Goal: Task Accomplishment & Management: Manage account settings

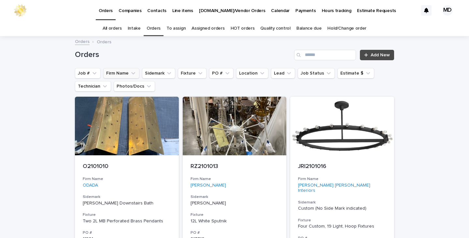
click at [122, 73] on button "Firm Name" at bounding box center [121, 73] width 36 height 10
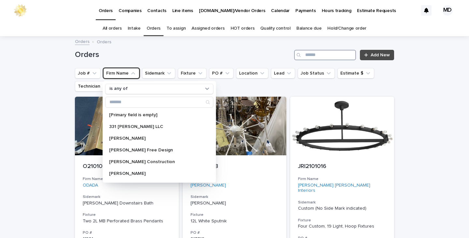
click at [323, 56] on input "Search" at bounding box center [325, 55] width 62 height 10
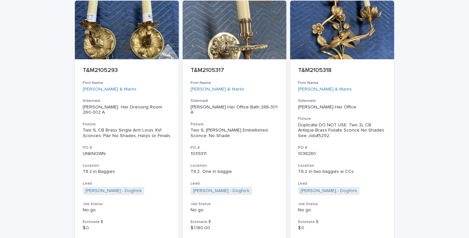
scroll to position [3028, 0]
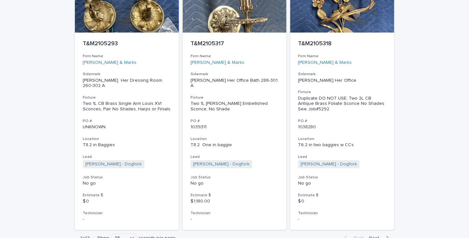
type input "*******"
click at [374, 236] on span "Next" at bounding box center [376, 238] width 14 height 5
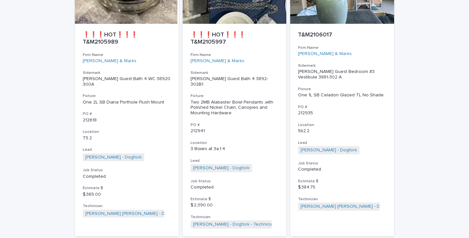
scroll to position [3083, 0]
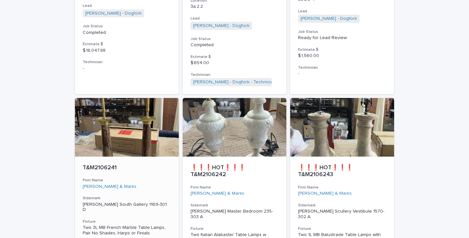
scroll to position [891, 0]
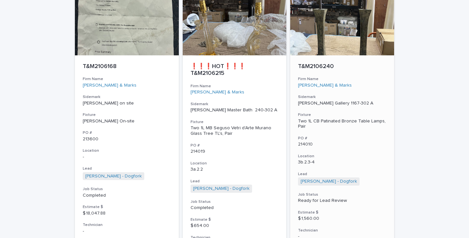
click at [320, 119] on div "Two 1L CB Patinated Bronze Table Lamps, Pair" at bounding box center [342, 124] width 88 height 11
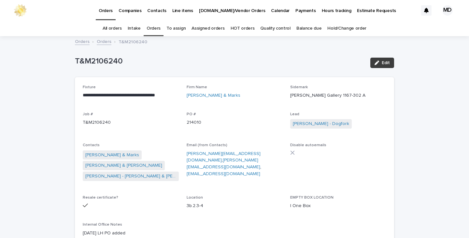
click at [383, 64] on span "Edit" at bounding box center [386, 63] width 8 height 5
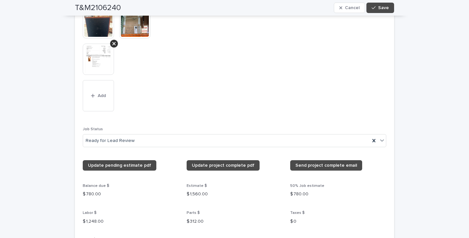
scroll to position [717, 0]
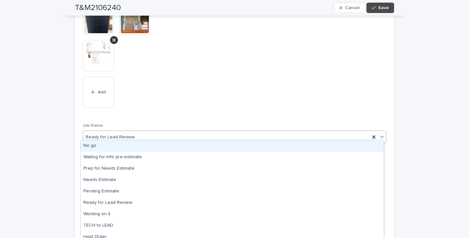
click at [380, 136] on icon at bounding box center [382, 137] width 4 height 2
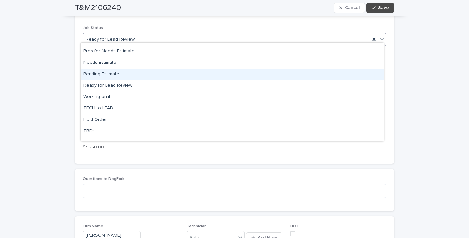
scroll to position [62, 0]
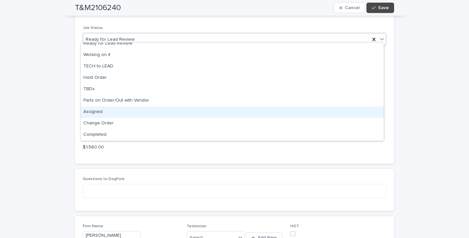
click at [97, 111] on div "Assigned" at bounding box center [232, 112] width 303 height 11
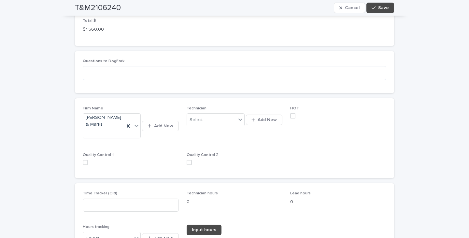
scroll to position [978, 0]
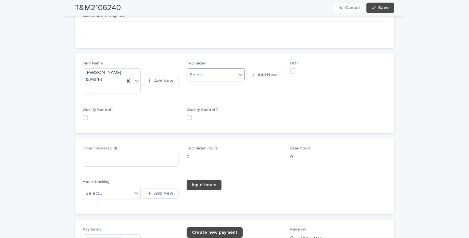
click at [239, 74] on icon at bounding box center [241, 75] width 4 height 2
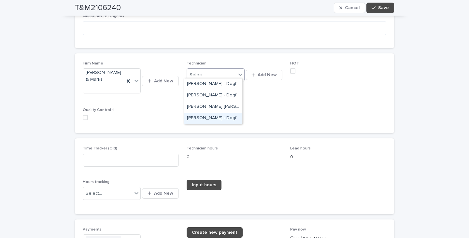
drag, startPoint x: 201, startPoint y: 119, endPoint x: 271, endPoint y: 70, distance: 85.2
click at [201, 119] on div "[PERSON_NAME] - Dogfork - Technician" at bounding box center [214, 118] width 58 height 11
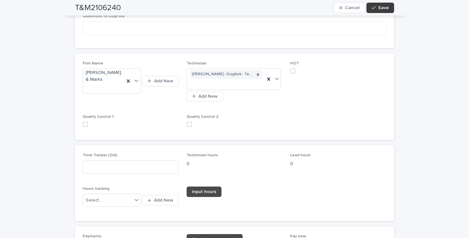
click at [388, 7] on button "Save" at bounding box center [381, 8] width 28 height 10
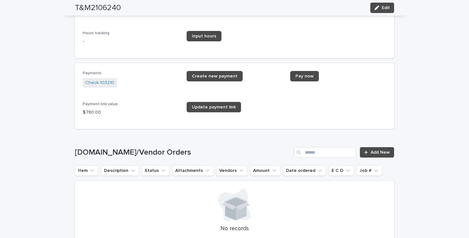
scroll to position [945, 0]
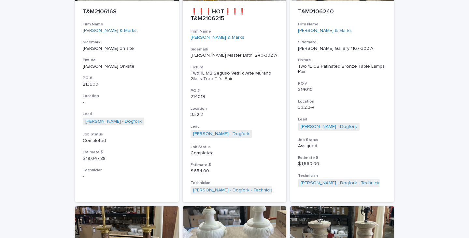
scroll to position [21, 0]
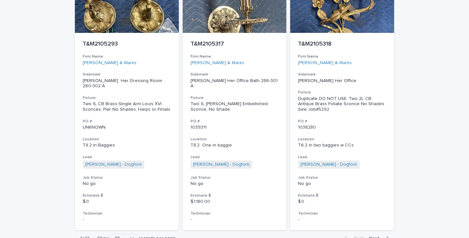
scroll to position [3028, 0]
click at [374, 236] on span "Next" at bounding box center [376, 238] width 14 height 5
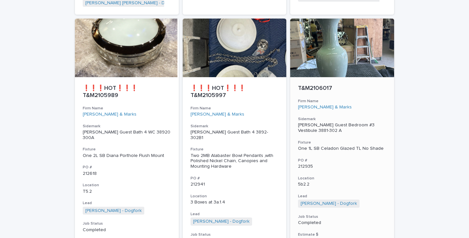
scroll to position [3083, 0]
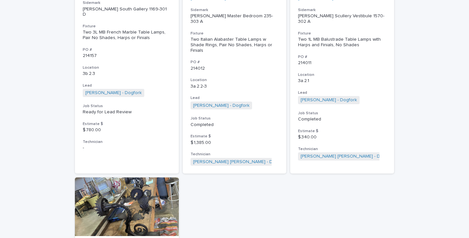
scroll to position [1119, 0]
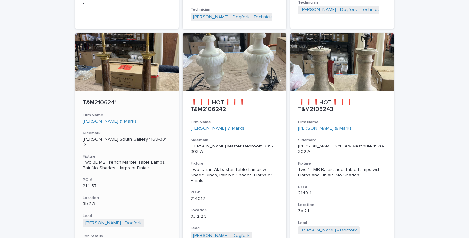
click at [126, 160] on div "Two 3L MB French Marble Table Lamps, Pair No Shades, Harps or Finials" at bounding box center [127, 165] width 88 height 11
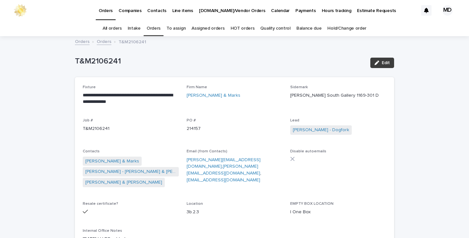
click at [385, 62] on span "Edit" at bounding box center [386, 63] width 8 height 5
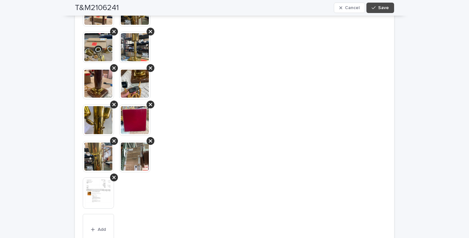
scroll to position [815, 0]
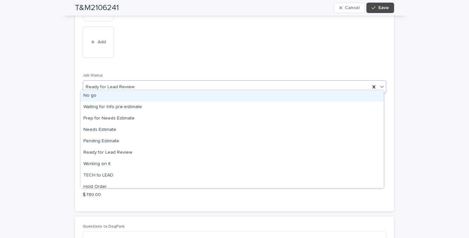
click at [381, 83] on icon at bounding box center [382, 86] width 7 height 7
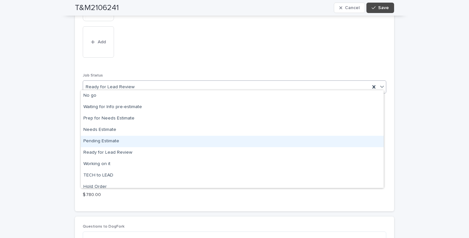
scroll to position [62, 0]
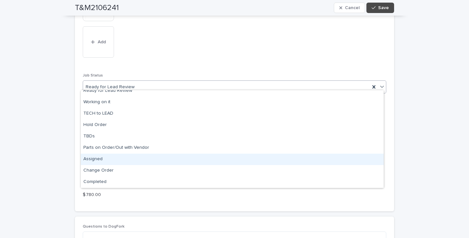
click at [97, 156] on div "Assigned" at bounding box center [232, 159] width 303 height 11
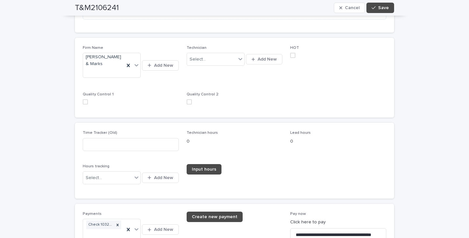
scroll to position [981, 0]
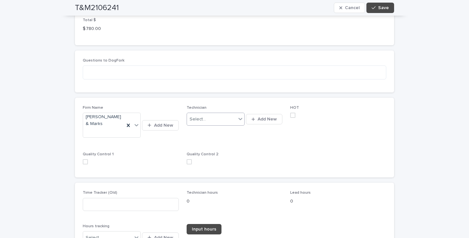
click at [239, 118] on icon at bounding box center [241, 119] width 4 height 2
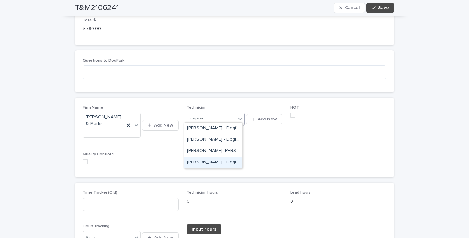
click at [211, 163] on div "[PERSON_NAME] - Dogfork - Technician" at bounding box center [214, 162] width 58 height 11
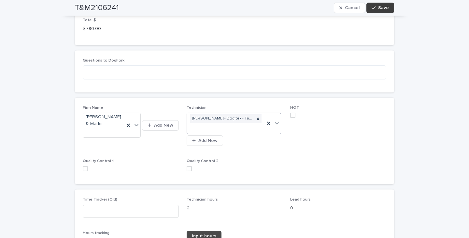
click at [383, 9] on span "Save" at bounding box center [384, 8] width 11 height 5
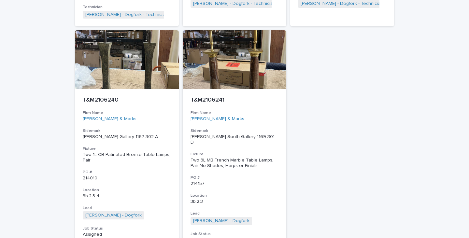
scroll to position [880, 0]
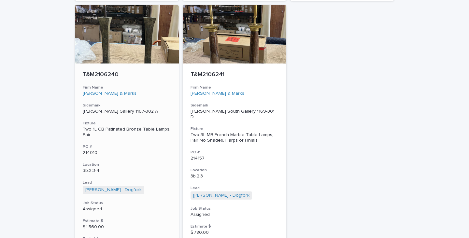
click at [122, 137] on div "Two 1L CB Patinated Bronze Table Lamps, Pair" at bounding box center [127, 132] width 88 height 11
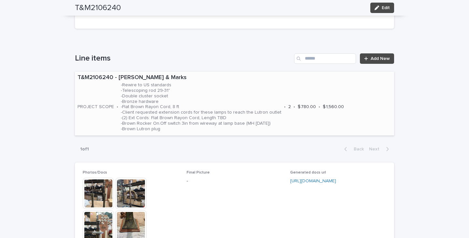
scroll to position [391, 0]
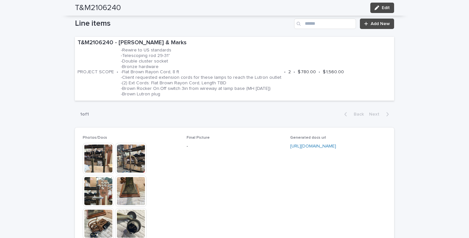
click at [101, 159] on img at bounding box center [98, 158] width 31 height 31
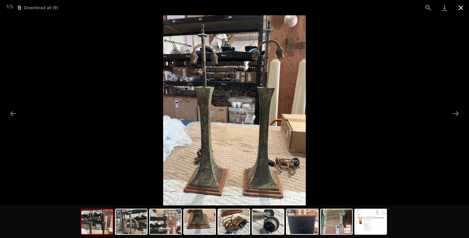
click at [462, 6] on button "Close gallery" at bounding box center [461, 7] width 16 height 15
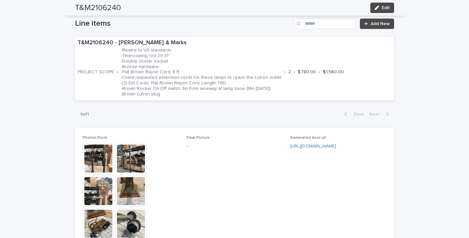
click at [95, 227] on img at bounding box center [98, 223] width 31 height 31
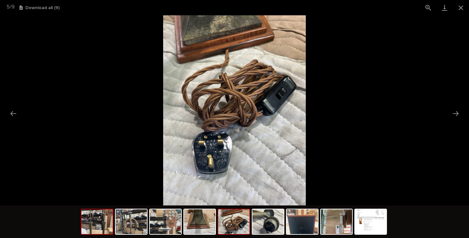
drag, startPoint x: 102, startPoint y: 230, endPoint x: 112, endPoint y: 226, distance: 11.0
click at [103, 230] on img at bounding box center [97, 222] width 31 height 25
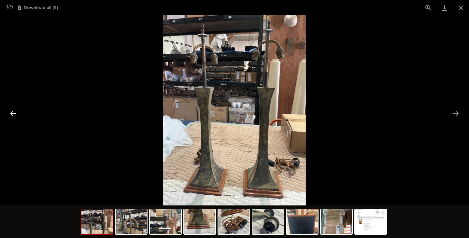
click at [10, 114] on button "Previous slide" at bounding box center [14, 113] width 14 height 13
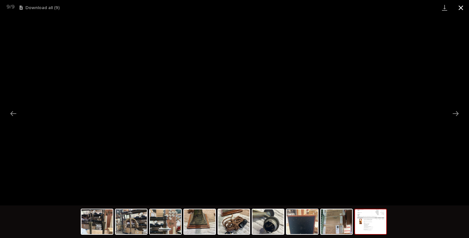
click at [461, 6] on button "Close gallery" at bounding box center [461, 7] width 16 height 15
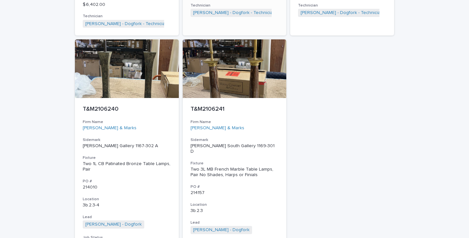
scroll to position [848, 0]
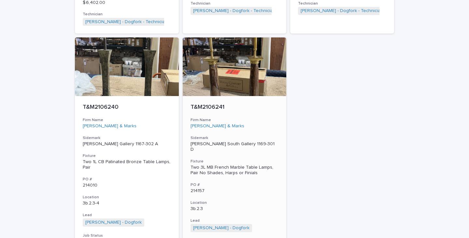
click at [220, 169] on div "Two 3L MB French Marble Table Lamps, Pair No Shades, Harps or Finials" at bounding box center [235, 170] width 88 height 11
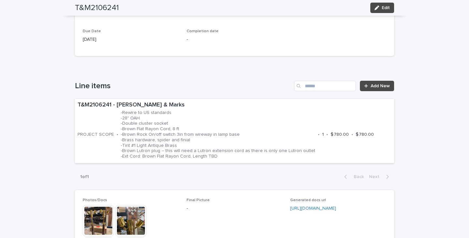
scroll to position [359, 0]
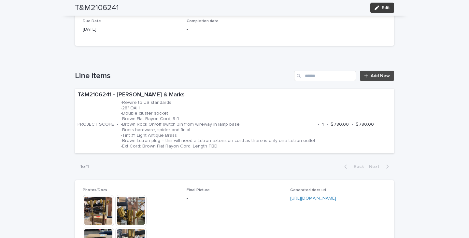
click at [384, 8] on span "Edit" at bounding box center [386, 8] width 8 height 5
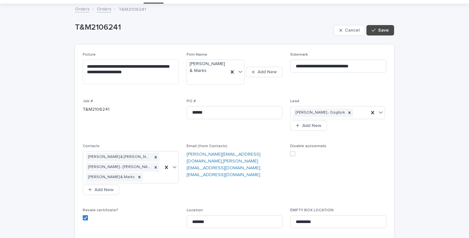
scroll to position [0, 0]
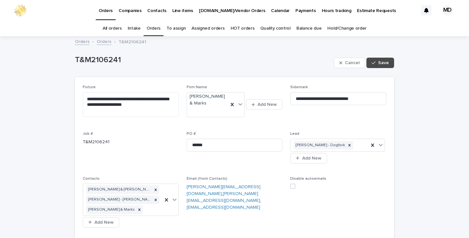
click at [156, 26] on link "Orders" at bounding box center [154, 28] width 14 height 15
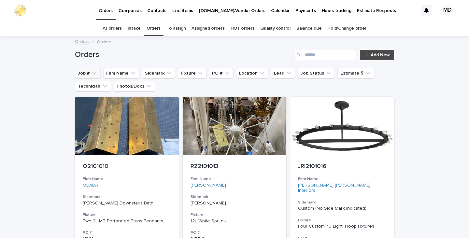
click at [85, 73] on button "Job #" at bounding box center [88, 73] width 26 height 10
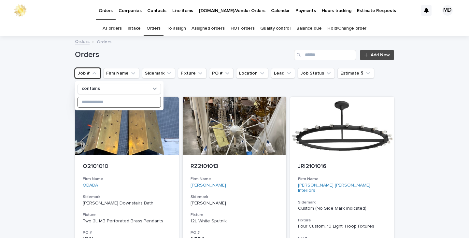
click at [88, 104] on input at bounding box center [119, 102] width 83 height 10
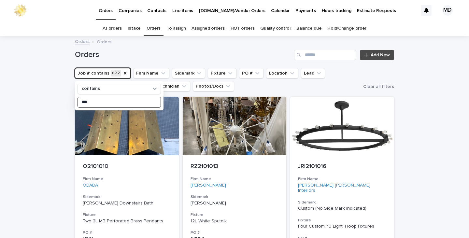
type input "****"
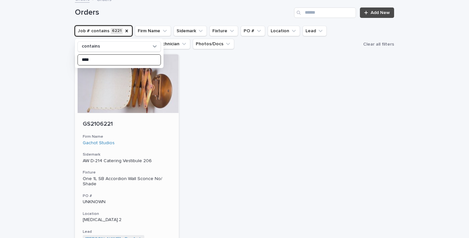
scroll to position [30, 0]
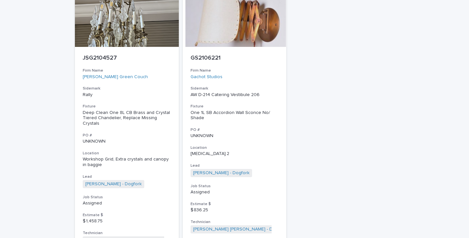
scroll to position [130, 0]
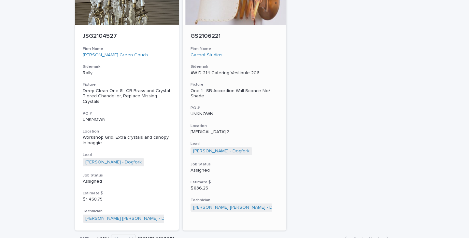
click at [220, 90] on div "One 1L SB Accordion Wall Sconce No/ Shade" at bounding box center [235, 93] width 88 height 11
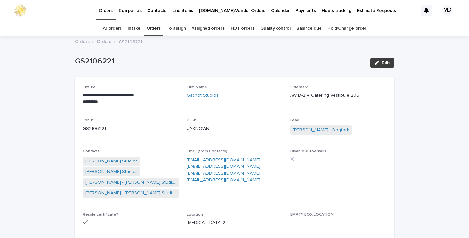
click at [384, 64] on span "Edit" at bounding box center [386, 63] width 8 height 5
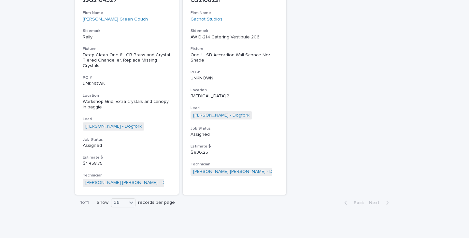
drag, startPoint x: 275, startPoint y: 100, endPoint x: 275, endPoint y: 91, distance: 9.1
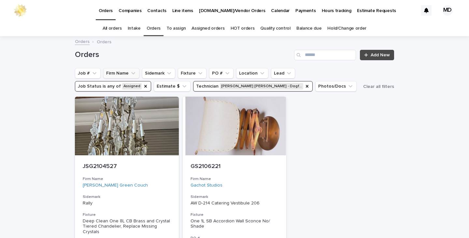
click at [121, 71] on button "Firm Name" at bounding box center [121, 73] width 36 height 10
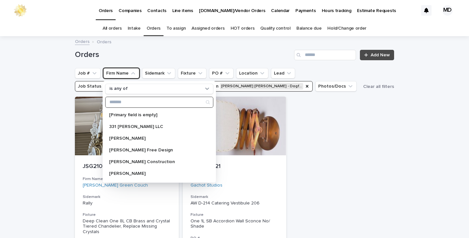
click at [135, 102] on input "Search" at bounding box center [160, 102] width 108 height 10
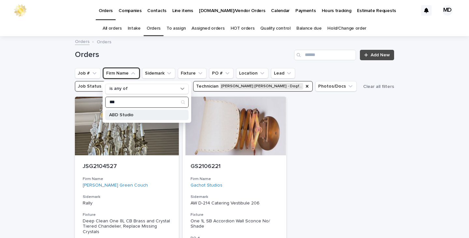
type input "***"
click at [127, 114] on p "ABD Studio" at bounding box center [143, 115] width 69 height 5
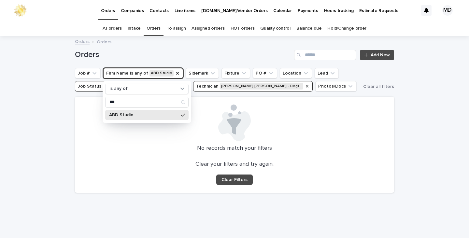
click at [305, 85] on icon "Technician" at bounding box center [307, 86] width 5 height 5
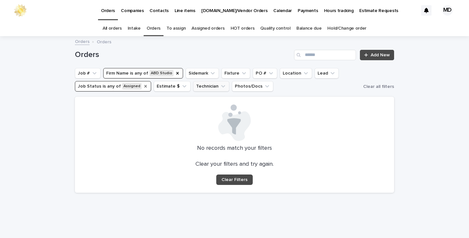
click at [144, 86] on icon "Job Status" at bounding box center [145, 86] width 3 height 3
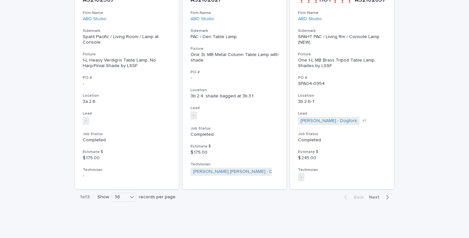
scroll to position [3043, 0]
click at [376, 197] on span "Next" at bounding box center [376, 197] width 14 height 5
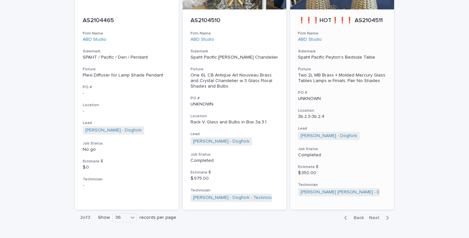
scroll to position [3082, 0]
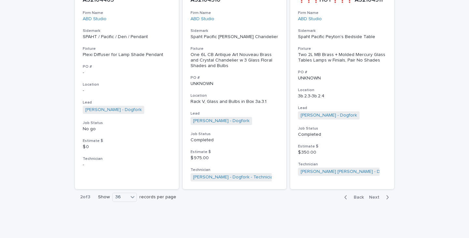
click at [375, 197] on span "Next" at bounding box center [376, 197] width 14 height 5
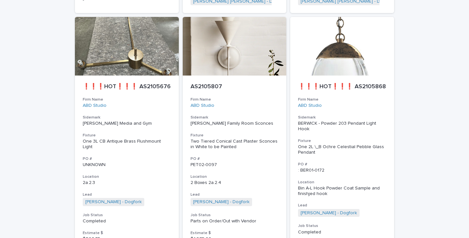
scroll to position [584, 0]
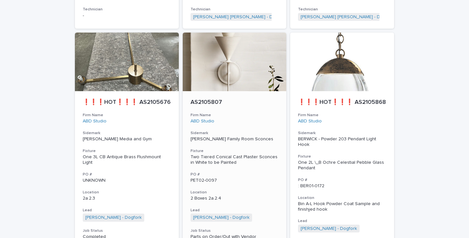
click at [222, 142] on p "[PERSON_NAME] Family Room Sconces" at bounding box center [235, 140] width 88 height 6
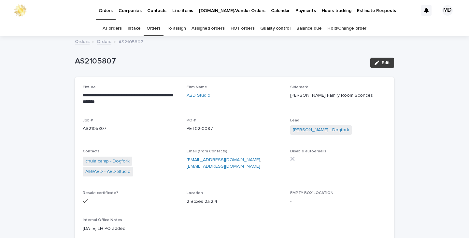
click at [384, 63] on span "Edit" at bounding box center [386, 63] width 8 height 5
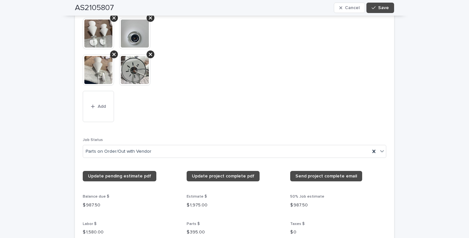
scroll to position [652, 0]
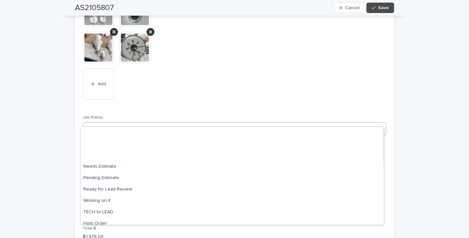
click at [381, 126] on icon at bounding box center [382, 129] width 7 height 7
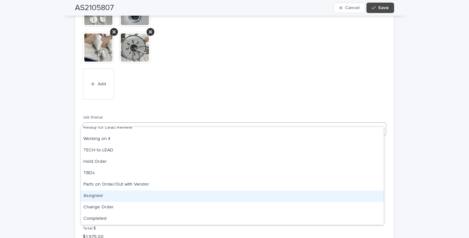
click at [98, 196] on div "Assigned" at bounding box center [232, 196] width 303 height 11
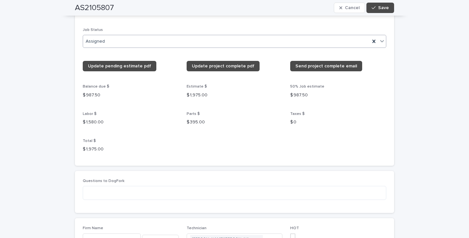
scroll to position [782, 0]
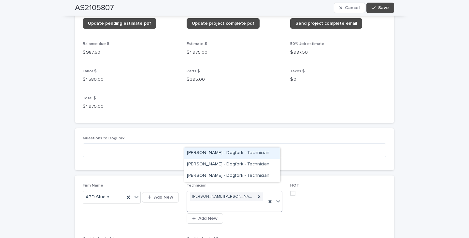
click at [278, 198] on icon at bounding box center [278, 201] width 7 height 7
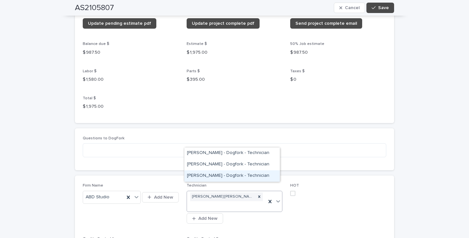
click at [212, 176] on div "[PERSON_NAME] - Dogfork - Technician" at bounding box center [233, 176] width 96 height 11
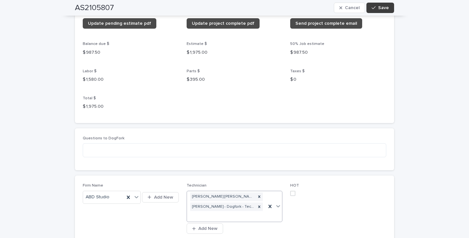
click at [384, 7] on span "Save" at bounding box center [384, 8] width 11 height 5
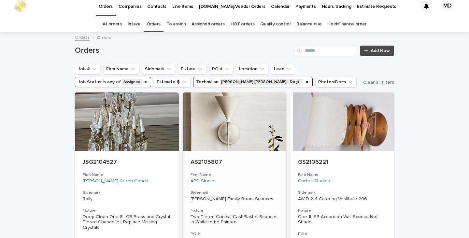
scroll to position [3, 0]
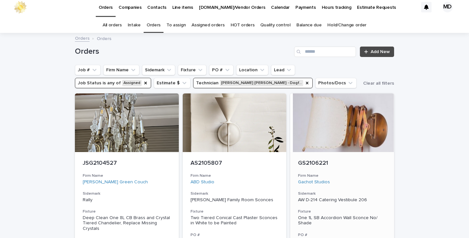
click at [320, 199] on p "AW D-214 Catering Vestibule 206" at bounding box center [342, 201] width 88 height 6
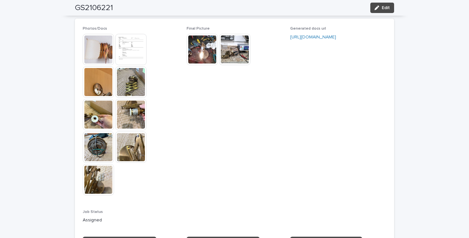
scroll to position [587, 0]
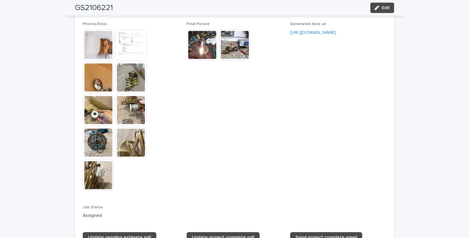
click at [103, 50] on img at bounding box center [98, 44] width 31 height 31
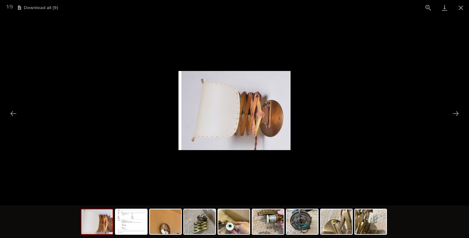
scroll to position [0, 0]
click at [404, 153] on picture at bounding box center [234, 110] width 469 height 190
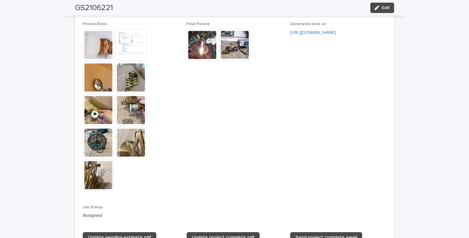
click at [92, 184] on img at bounding box center [98, 175] width 31 height 31
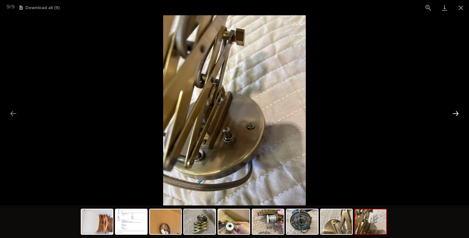
click at [456, 114] on button "Next slide" at bounding box center [456, 113] width 14 height 13
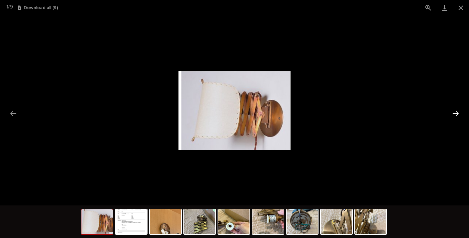
click at [455, 113] on button "Next slide" at bounding box center [456, 113] width 14 height 13
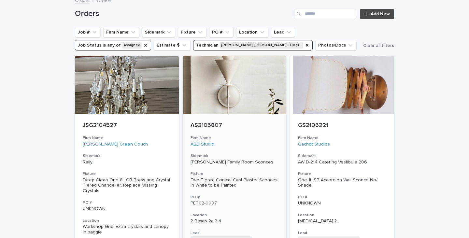
scroll to position [151, 0]
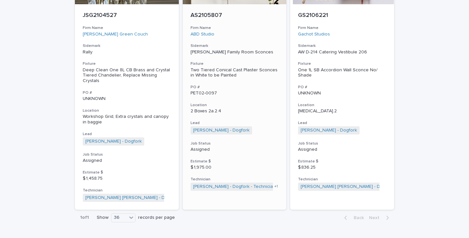
click at [220, 73] on div "Two Tiered Conical Cast Plaster Sconces in White to be Painted" at bounding box center [235, 72] width 88 height 11
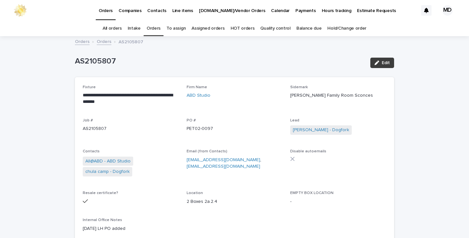
click at [383, 59] on button "Edit" at bounding box center [383, 63] width 24 height 10
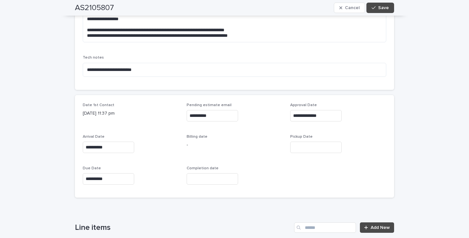
scroll to position [293, 0]
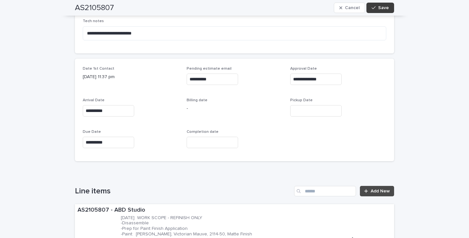
click at [380, 6] on span "Save" at bounding box center [384, 8] width 11 height 5
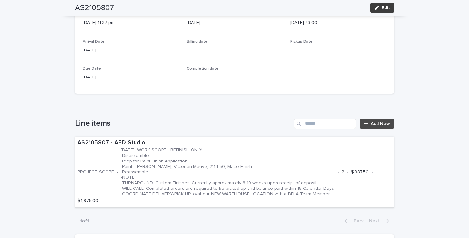
click at [383, 9] on span "Edit" at bounding box center [386, 8] width 8 height 5
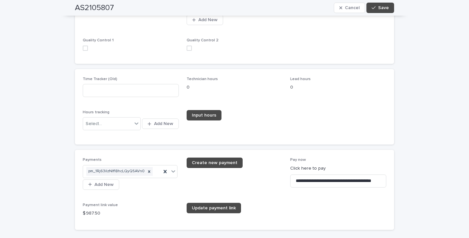
scroll to position [1011, 0]
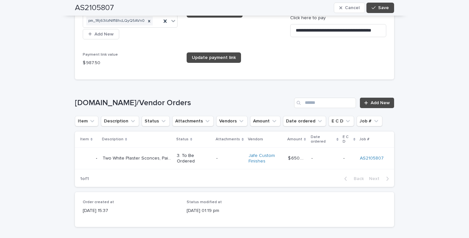
drag, startPoint x: 200, startPoint y: 155, endPoint x: 207, endPoint y: 148, distance: 9.7
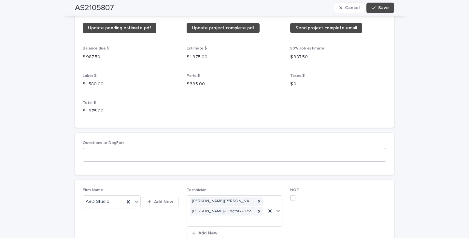
scroll to position [863, 0]
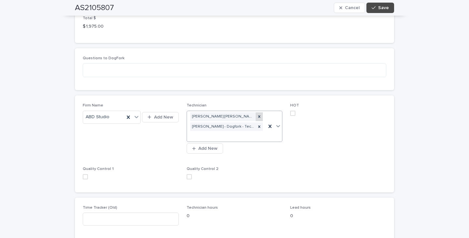
click at [259, 116] on icon at bounding box center [260, 117] width 2 height 2
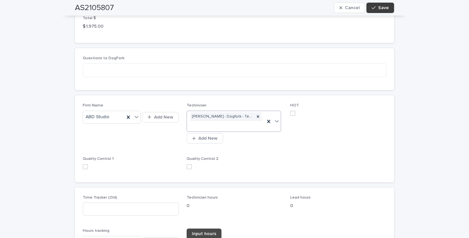
click at [381, 7] on span "Save" at bounding box center [384, 8] width 11 height 5
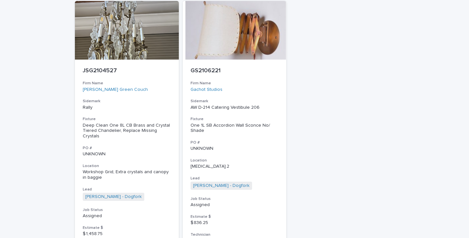
scroll to position [130, 0]
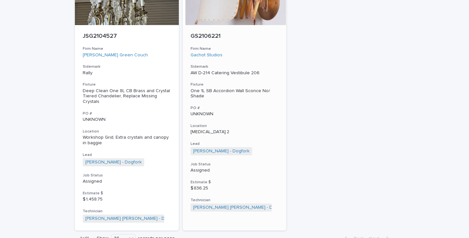
click at [218, 90] on div "One 1L SB Accordion Wall Sconce No/ Shade" at bounding box center [235, 93] width 88 height 11
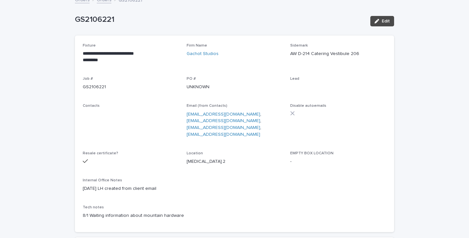
scroll to position [98, 0]
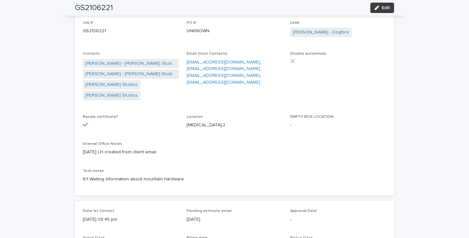
click at [382, 7] on span "Edit" at bounding box center [386, 8] width 8 height 5
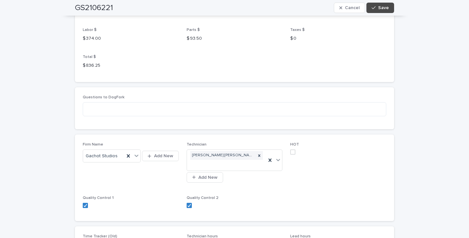
scroll to position [978, 0]
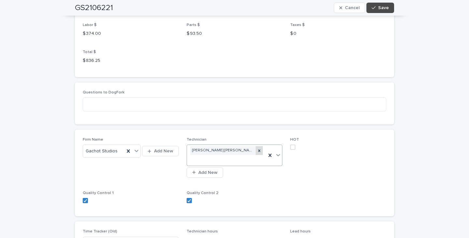
click at [259, 150] on icon at bounding box center [260, 151] width 2 height 2
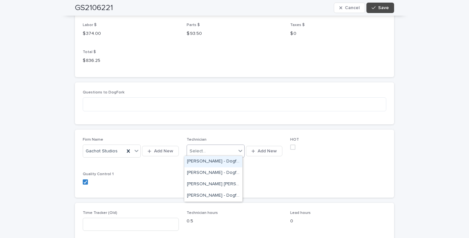
click at [208, 146] on div "Select..." at bounding box center [211, 151] width 49 height 11
click at [206, 196] on div "[PERSON_NAME] - Dogfork - Technician" at bounding box center [214, 195] width 58 height 11
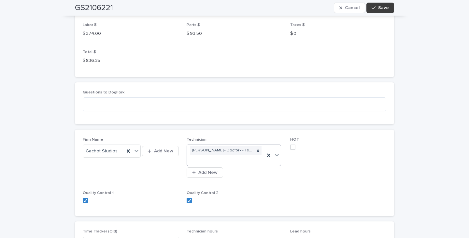
click at [379, 8] on span "Save" at bounding box center [384, 8] width 11 height 5
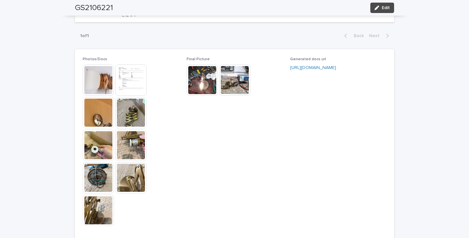
scroll to position [556, 0]
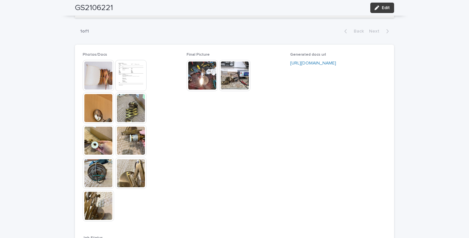
click at [385, 7] on span "Edit" at bounding box center [386, 8] width 8 height 5
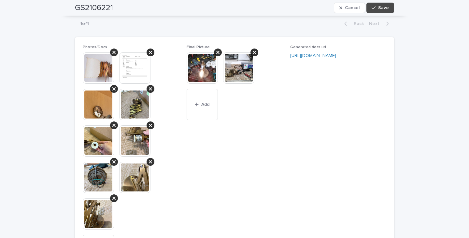
scroll to position [655, 0]
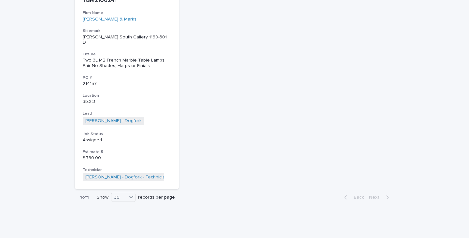
scroll to position [1214, 0]
